Goal: Transaction & Acquisition: Purchase product/service

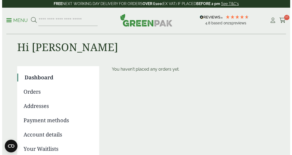
scroll to position [11, 0]
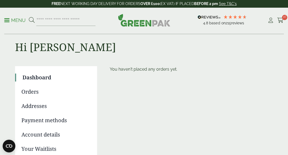
click at [284, 20] on div "Menu 4.8 Based on 215" at bounding box center [144, 21] width 288 height 26
click at [279, 20] on icon at bounding box center [280, 20] width 7 height 5
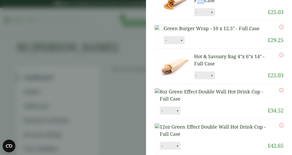
scroll to position [0, 0]
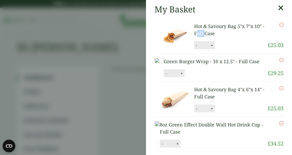
click at [212, 24] on link "Hot & Savoury Bag 5"x 7"x 10" - Full Case" at bounding box center [229, 29] width 70 height 13
